Goal: Find specific page/section: Find specific page/section

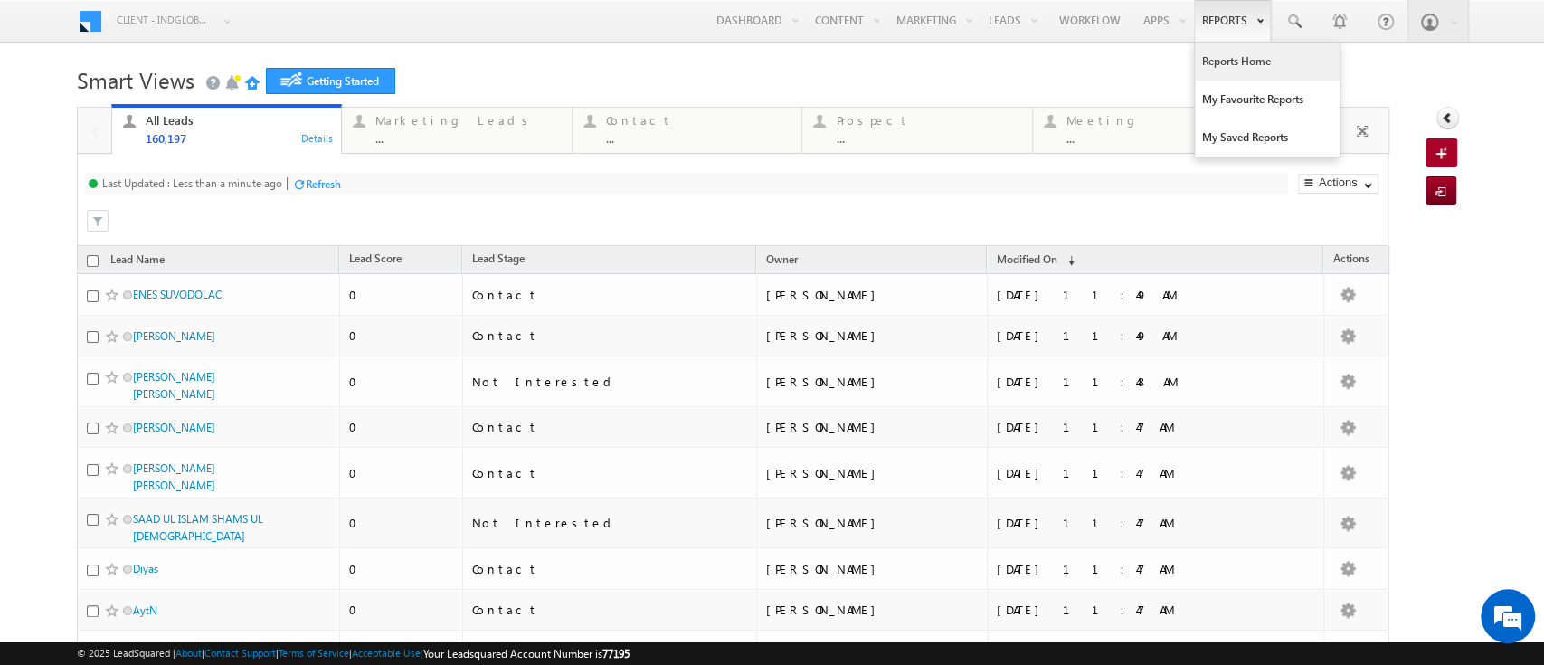
click at [1216, 61] on link "Reports Home" at bounding box center [1267, 62] width 145 height 38
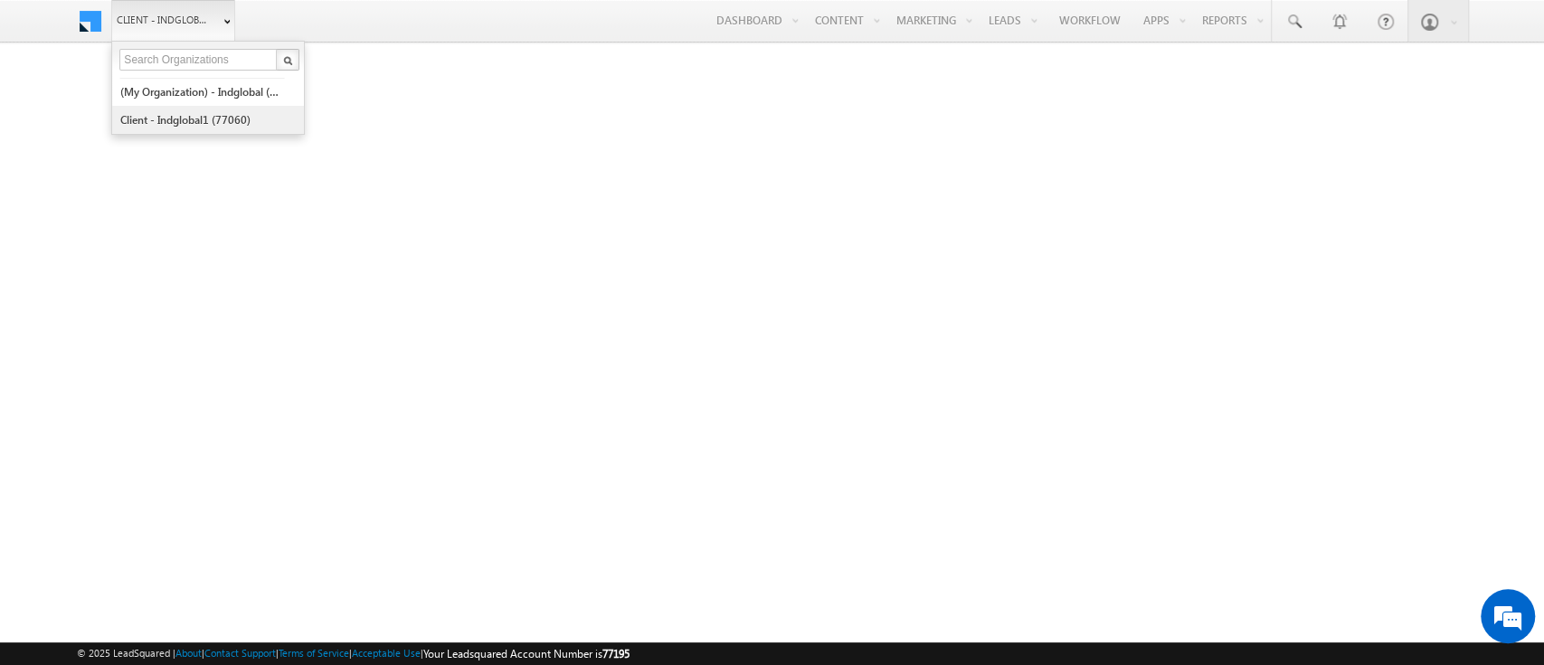
click at [189, 119] on link "Client - indglobal1 (77060)" at bounding box center [202, 120] width 166 height 28
